Goal: Find contact information: Find contact information

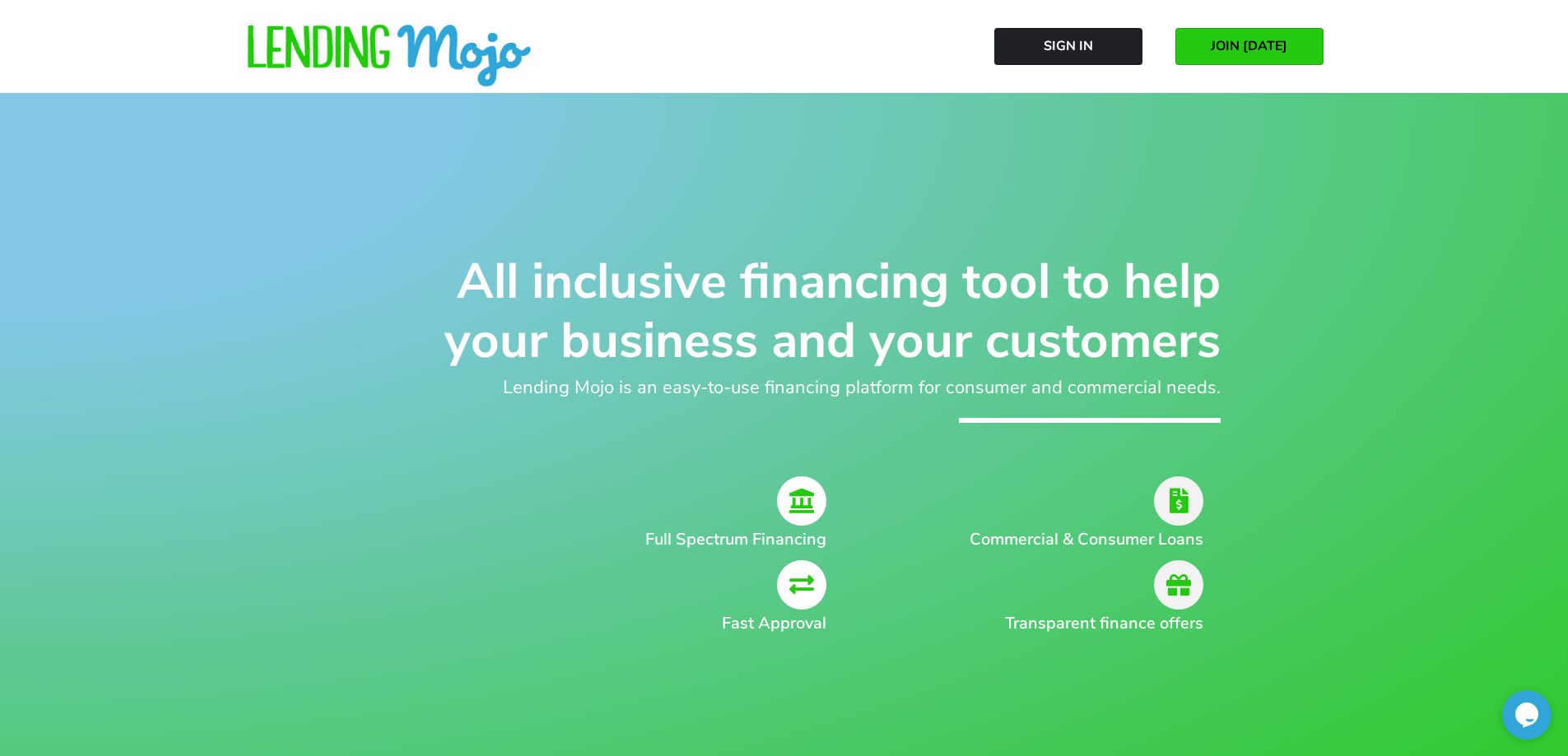
click at [1269, 57] on link "JOIN [DATE]" at bounding box center [1249, 46] width 148 height 37
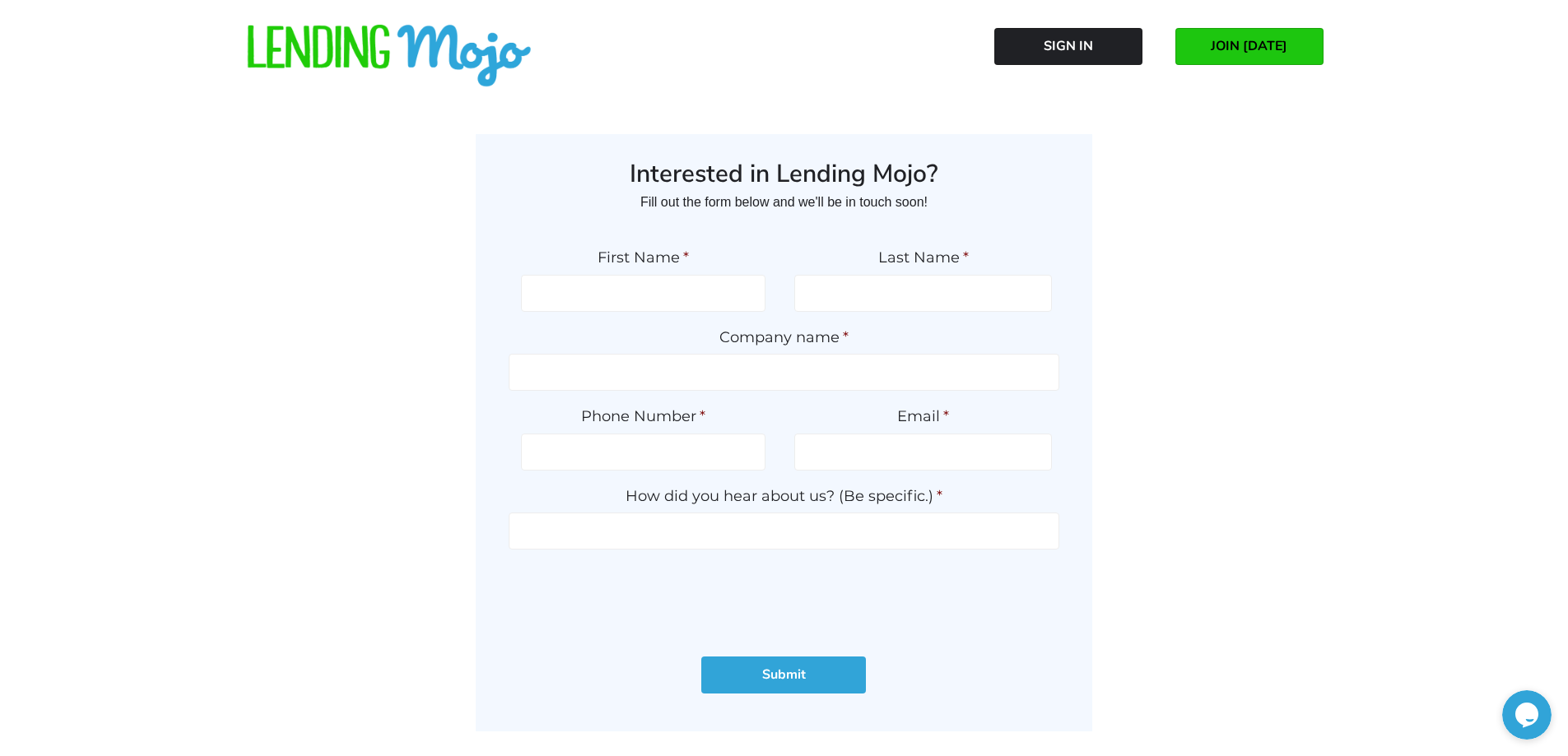
click at [308, 36] on img at bounding box center [389, 56] width 288 height 64
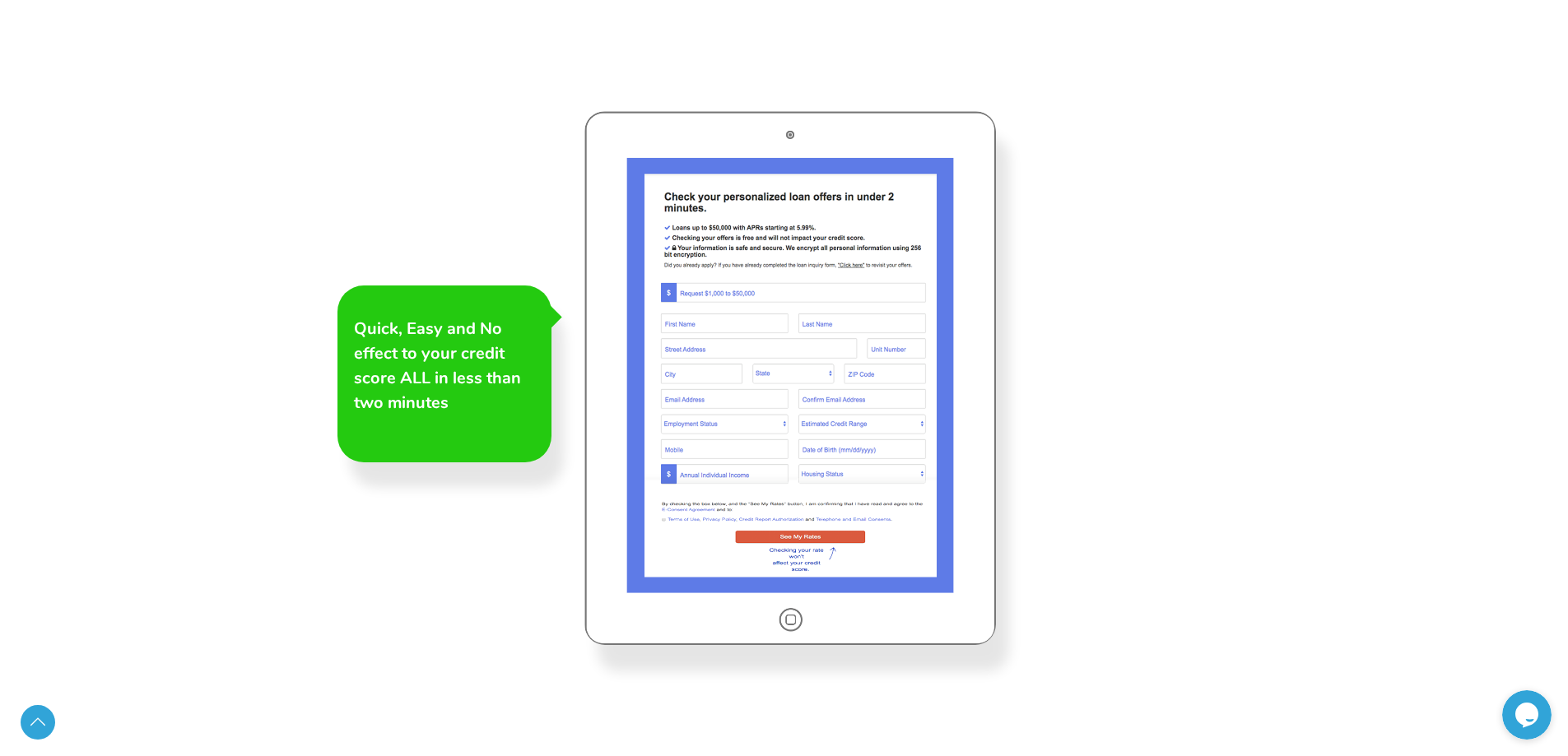
scroll to position [2551, 0]
